Goal: Transaction & Acquisition: Book appointment/travel/reservation

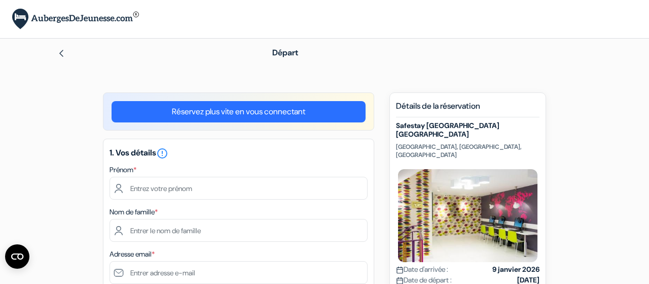
scroll to position [19, 0]
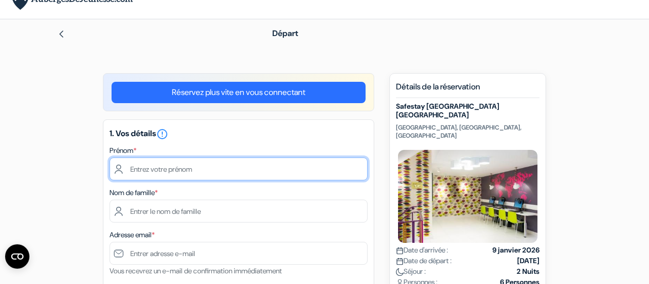
click at [163, 169] on input "text" at bounding box center [239, 168] width 258 height 23
type input "Ema"
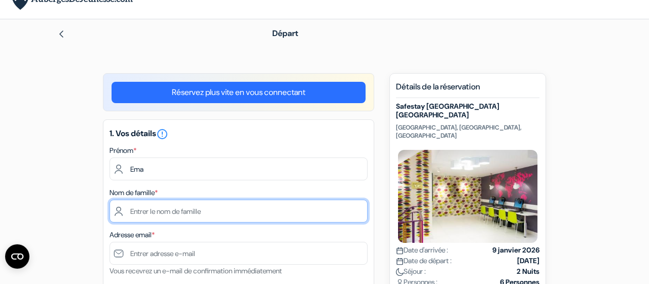
click at [160, 209] on input "text" at bounding box center [239, 210] width 258 height 23
click at [154, 210] on input "text" at bounding box center [239, 210] width 258 height 23
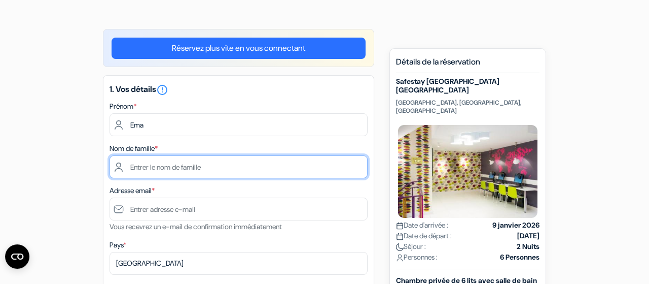
scroll to position [69, 0]
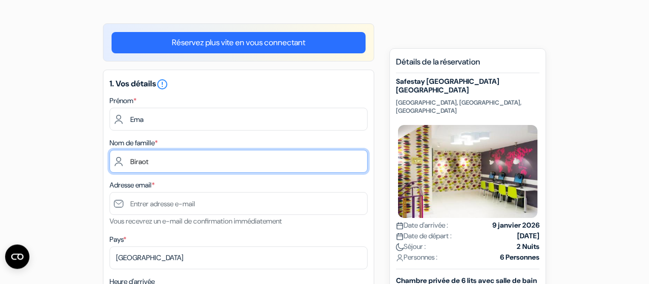
click at [144, 162] on input "Biraot" at bounding box center [239, 161] width 258 height 23
type input "Birot"
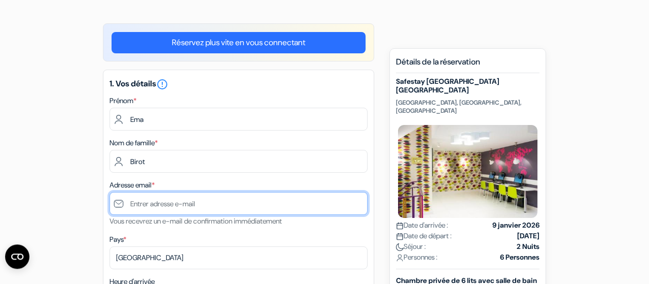
click at [149, 209] on input "text" at bounding box center [239, 203] width 258 height 23
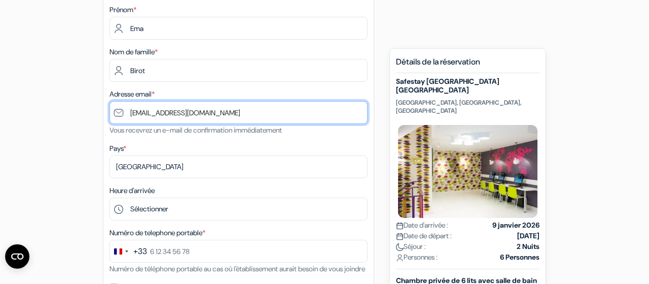
scroll to position [162, 0]
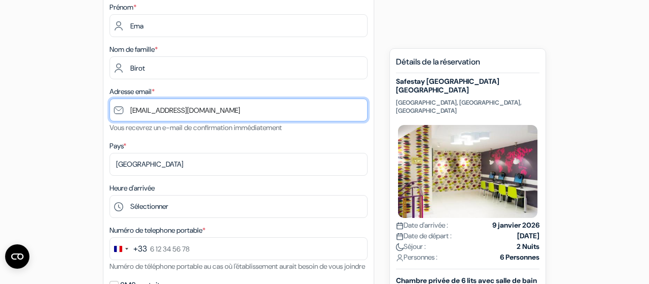
type input "[EMAIL_ADDRESS][DOMAIN_NAME]"
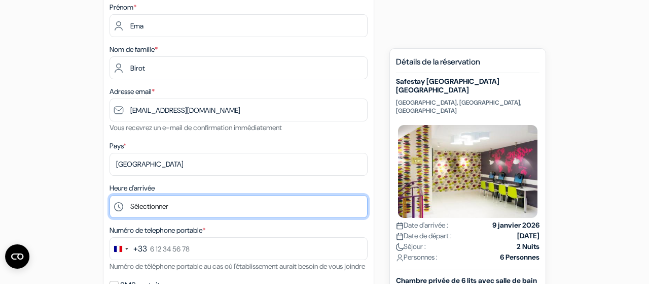
select select "0"
click option "0:00" at bounding box center [0, 0] width 0 height 0
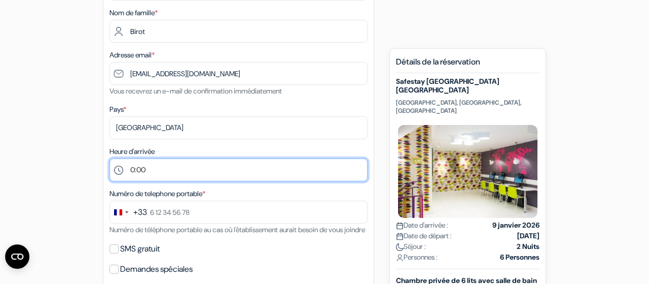
scroll to position [223, 0]
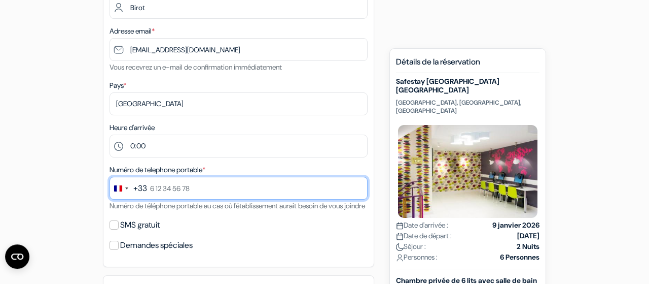
click at [160, 191] on input "text" at bounding box center [239, 188] width 258 height 23
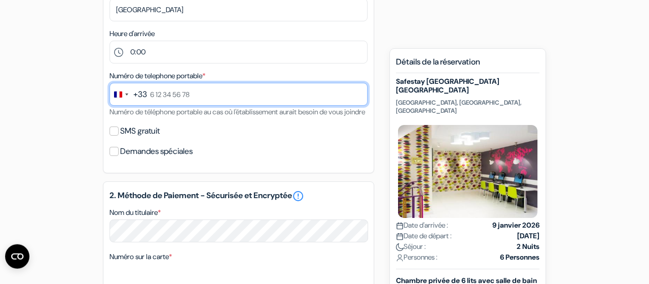
scroll to position [334, 0]
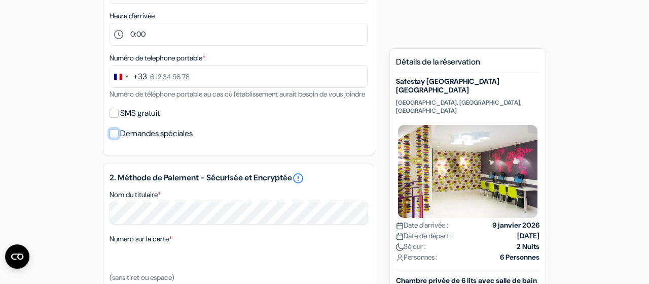
click at [117, 138] on input "Demandes spéciales" at bounding box center [114, 133] width 9 height 9
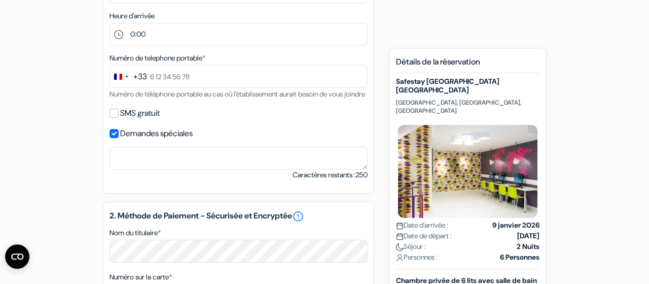
click at [119, 141] on div "Demandes spéciales" at bounding box center [239, 133] width 258 height 14
click at [115, 138] on input "Demandes spéciales" at bounding box center [114, 133] width 9 height 9
checkbox input "false"
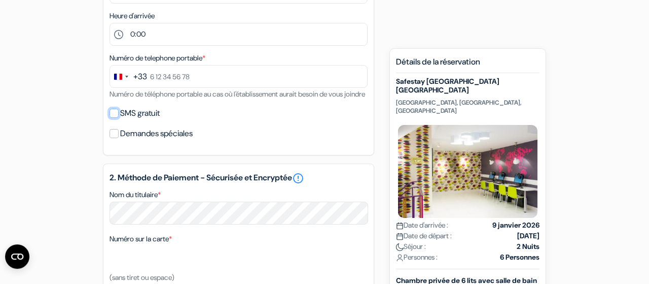
click at [113, 118] on input "SMS gratuit" at bounding box center [114, 113] width 9 height 9
checkbox input "true"
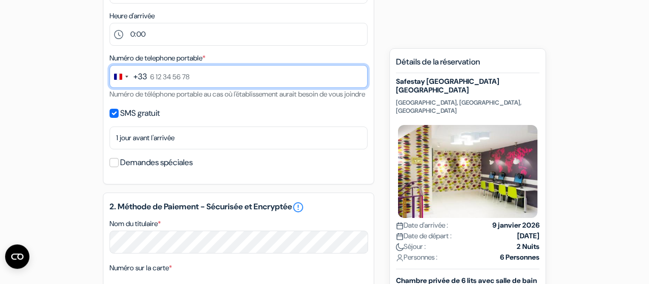
click at [167, 76] on input "text" at bounding box center [239, 76] width 258 height 23
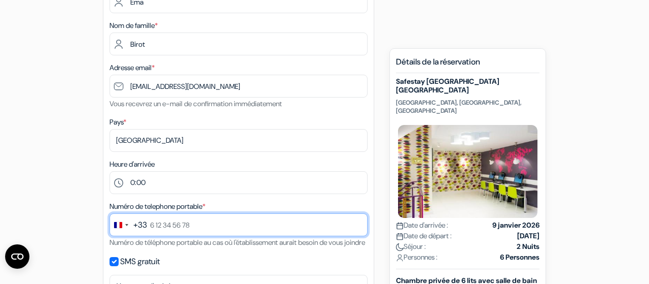
scroll to position [0, 0]
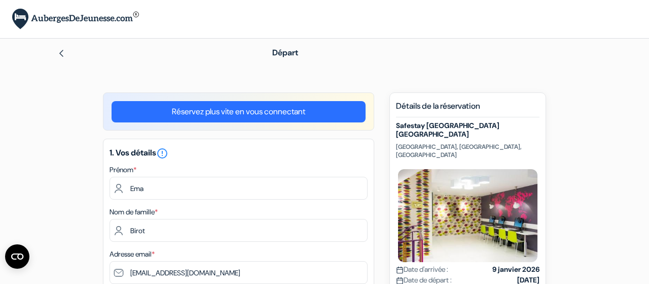
click at [66, 55] on div at bounding box center [150, 53] width 186 height 12
click at [62, 55] on img at bounding box center [61, 53] width 8 height 8
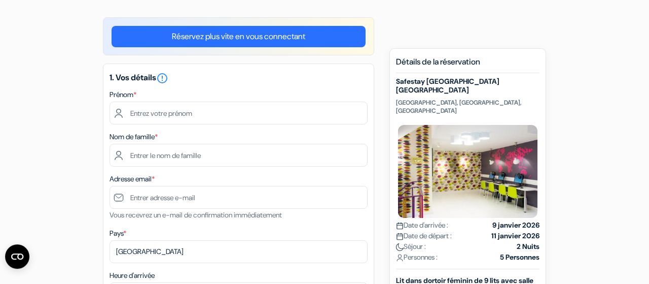
scroll to position [79, 0]
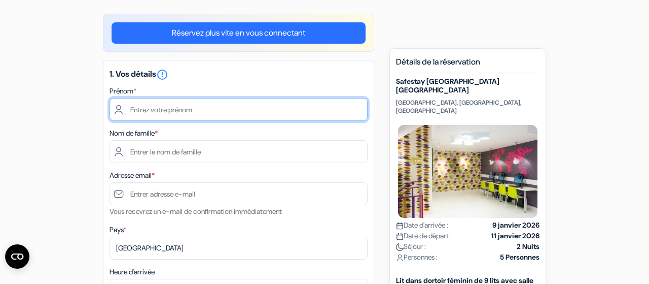
click at [162, 103] on input "text" at bounding box center [239, 109] width 258 height 23
type input "Ema"
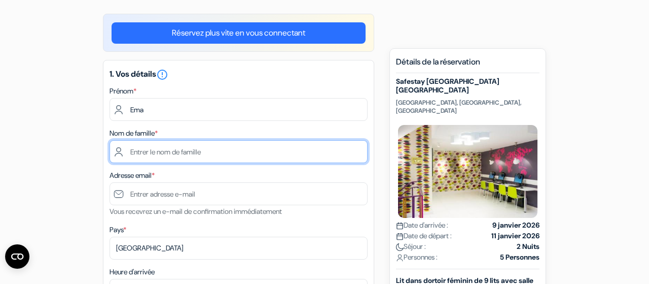
click at [160, 152] on input "text" at bounding box center [239, 151] width 258 height 23
type input "Birot"
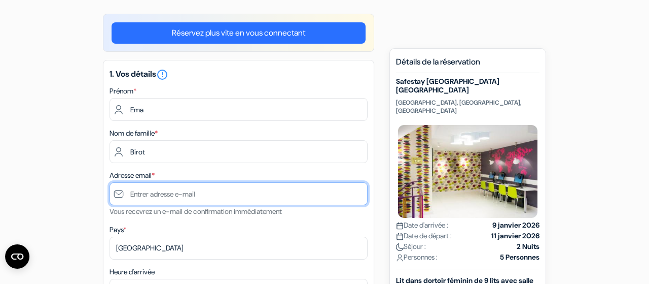
click at [163, 194] on input "text" at bounding box center [239, 193] width 258 height 23
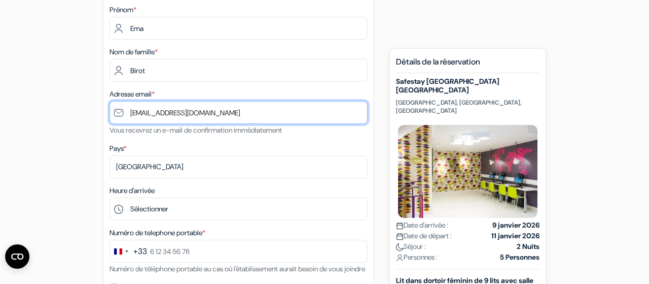
scroll to position [171, 0]
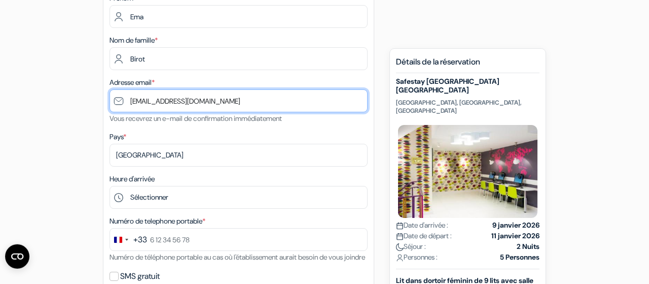
type input "[EMAIL_ADDRESS][DOMAIN_NAME]"
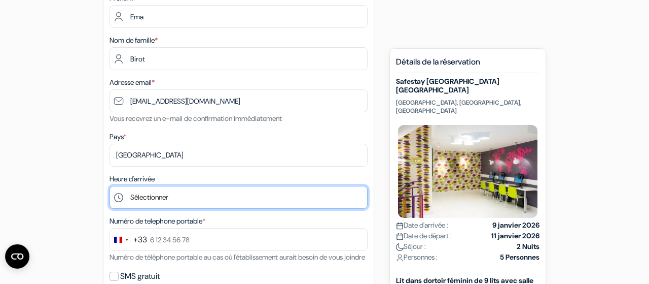
select select "0"
click option "0:00" at bounding box center [0, 0] width 0 height 0
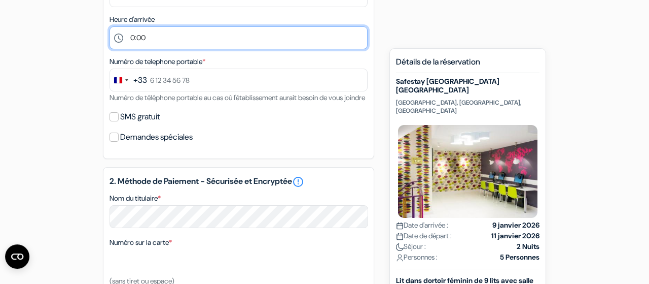
scroll to position [332, 0]
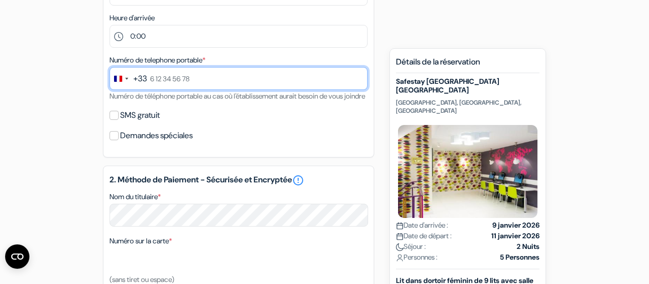
click at [210, 78] on input "text" at bounding box center [239, 78] width 258 height 23
type input "0642915585"
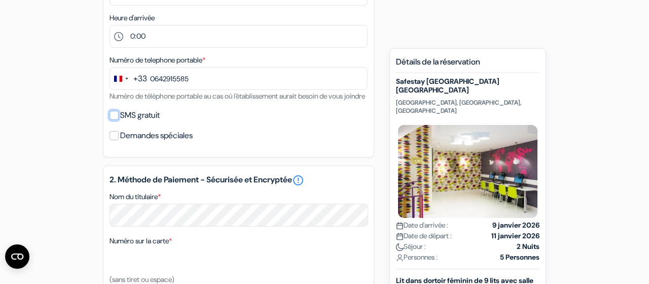
click at [116, 120] on input "SMS gratuit" at bounding box center [114, 115] width 9 height 9
checkbox input "true"
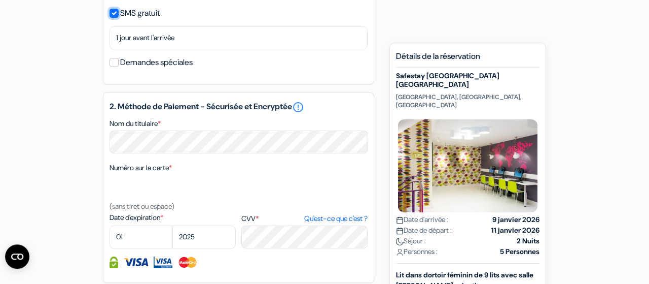
scroll to position [434, 0]
click at [110, 225] on select "01 02 03 04 05 06 07 08 09 10 11 12" at bounding box center [141, 236] width 63 height 23
select select "09"
click option "09" at bounding box center [0, 0] width 0 height 0
click at [172, 225] on select "2025 2026 2027 2028 2029 2030 2031 2032 2033 2034 2035 2036 2037 2038 2039 2040…" at bounding box center [203, 236] width 63 height 23
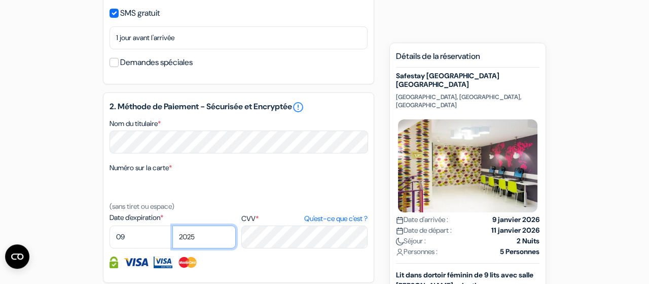
select select "2026"
click option "2026" at bounding box center [0, 0] width 0 height 0
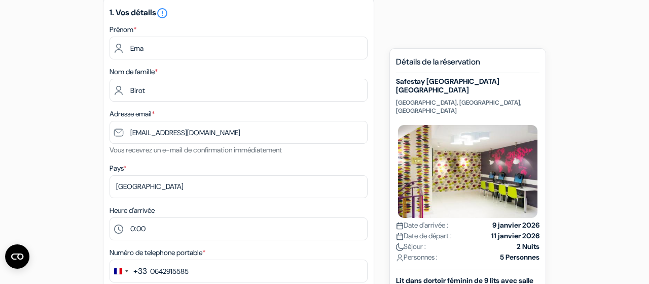
scroll to position [137, 0]
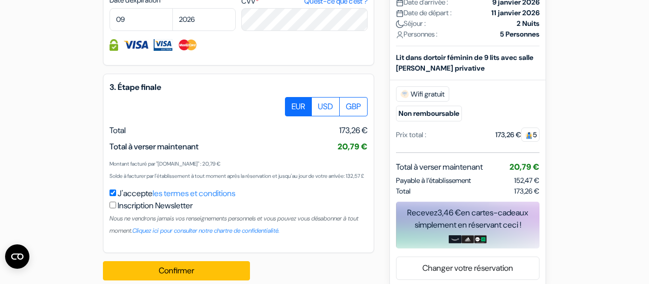
scroll to position [659, 0]
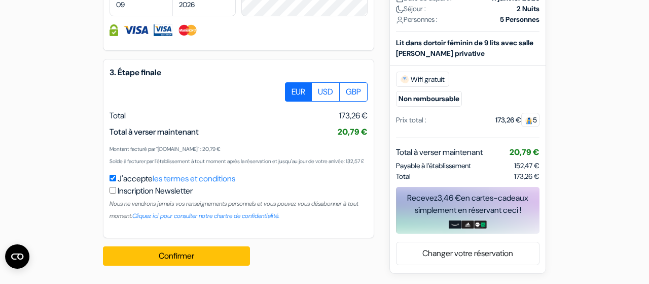
scroll to position [691, 0]
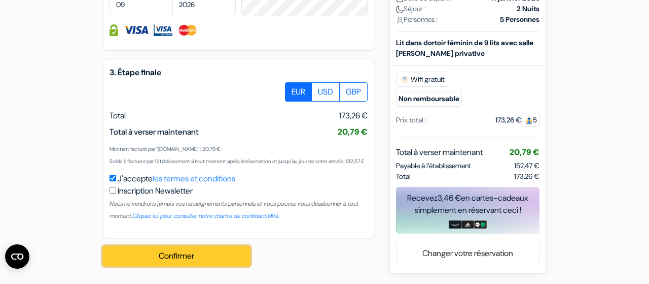
click at [165, 255] on button "Confirmer Loading..." at bounding box center [176, 255] width 147 height 19
